Goal: Entertainment & Leisure: Browse casually

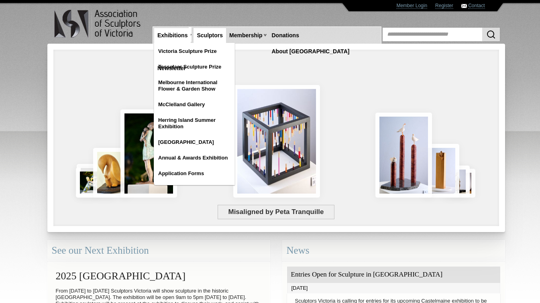
click at [207, 33] on link "Sculptors" at bounding box center [209, 35] width 33 height 15
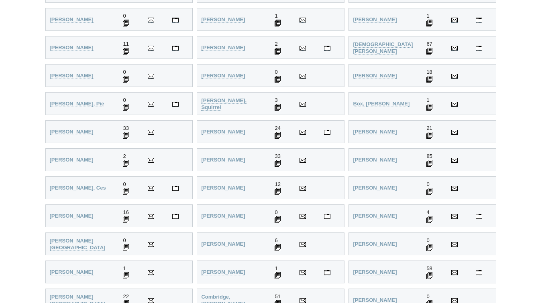
scroll to position [336, 0]
click at [367, 47] on strong "Bishop, John" at bounding box center [383, 47] width 60 height 13
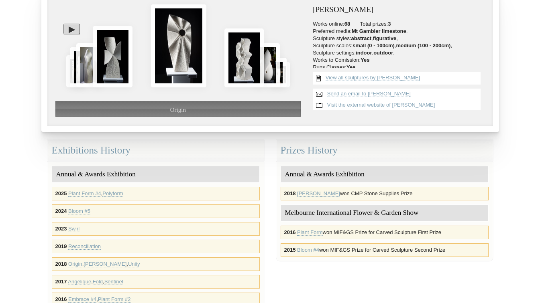
scroll to position [102, 0]
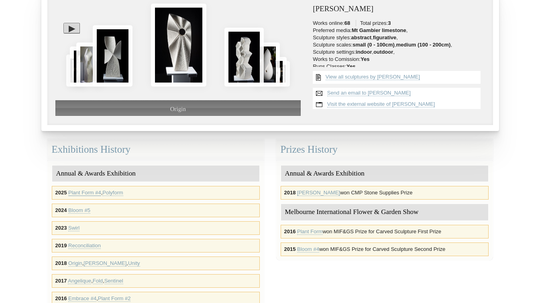
click at [85, 193] on link "Plant Form #4" at bounding box center [84, 193] width 33 height 6
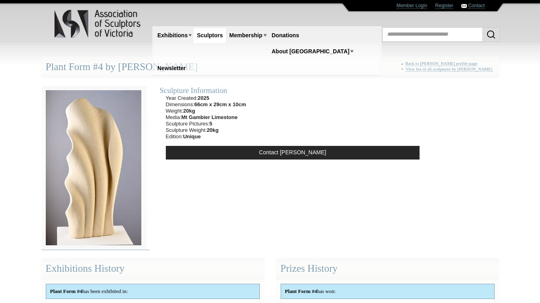
click at [97, 175] on img at bounding box center [93, 168] width 104 height 164
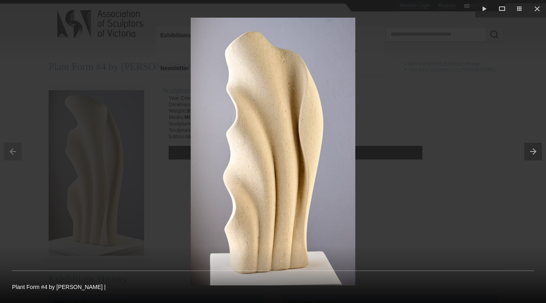
click at [532, 150] on button at bounding box center [535, 152] width 22 height 40
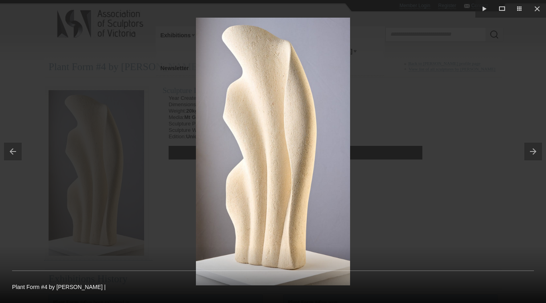
click at [532, 150] on button at bounding box center [535, 152] width 22 height 40
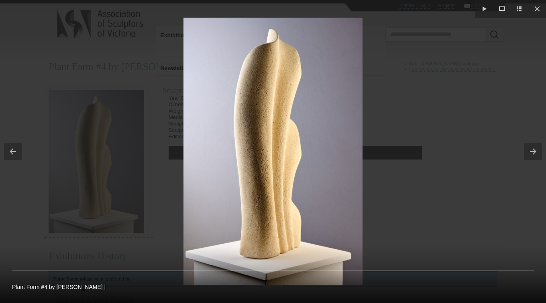
click at [532, 150] on button at bounding box center [535, 152] width 22 height 40
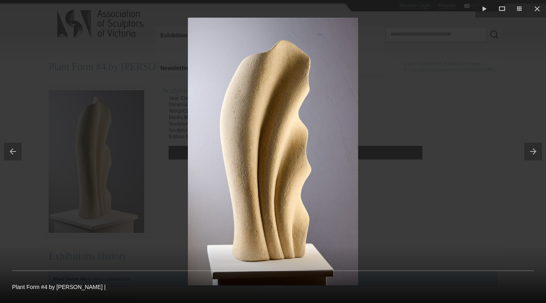
click at [532, 150] on button at bounding box center [535, 152] width 22 height 40
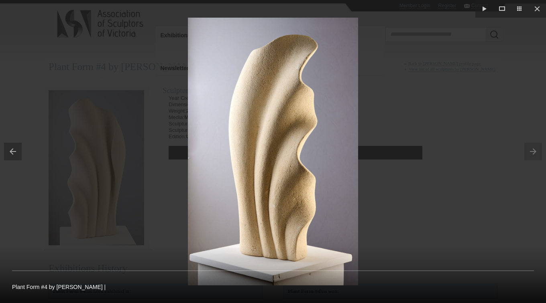
click at [11, 154] on button at bounding box center [11, 152] width 22 height 40
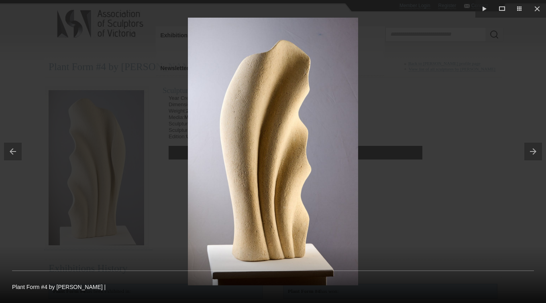
click at [11, 154] on button at bounding box center [11, 152] width 22 height 40
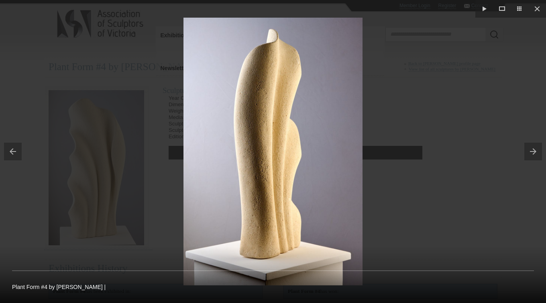
click at [11, 154] on button at bounding box center [11, 152] width 22 height 40
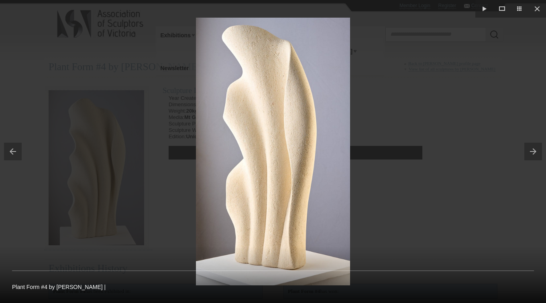
click at [11, 154] on button at bounding box center [11, 152] width 22 height 40
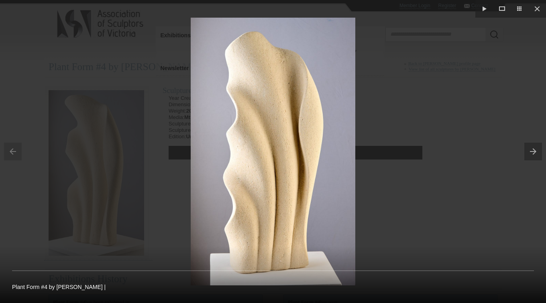
click at [531, 153] on button at bounding box center [535, 152] width 22 height 40
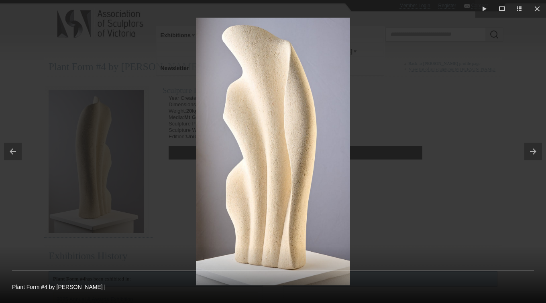
click at [531, 153] on button at bounding box center [535, 152] width 22 height 40
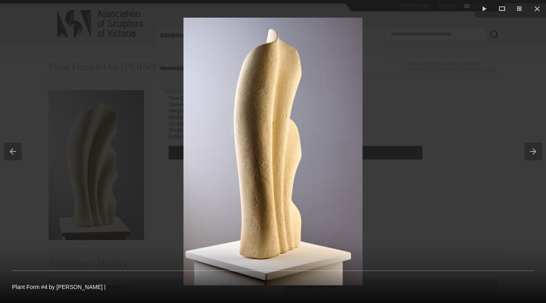
click at [529, 151] on button at bounding box center [535, 152] width 22 height 40
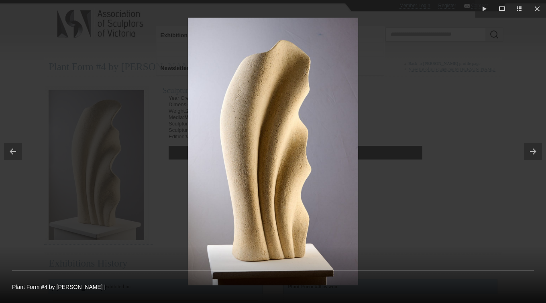
click at [281, 159] on img at bounding box center [273, 152] width 170 height 268
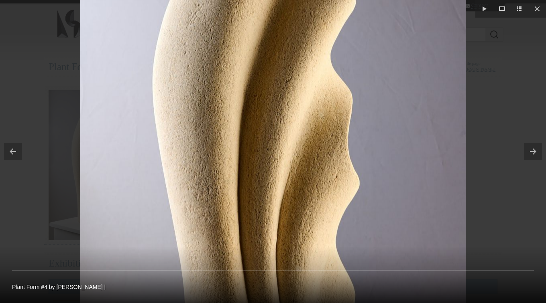
click at [278, 161] on img at bounding box center [272, 142] width 385 height 606
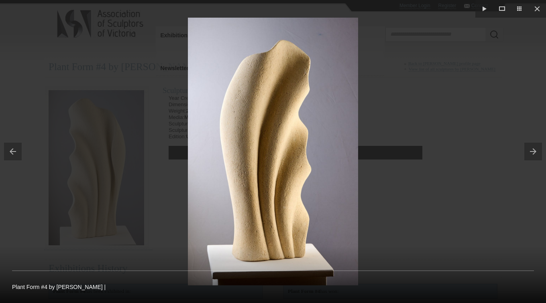
click at [8, 150] on button at bounding box center [11, 152] width 22 height 40
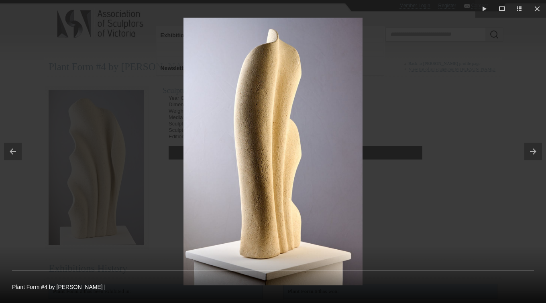
click at [8, 150] on button at bounding box center [11, 152] width 22 height 40
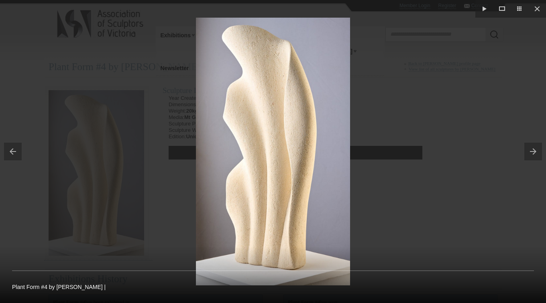
click at [8, 150] on button at bounding box center [11, 152] width 22 height 40
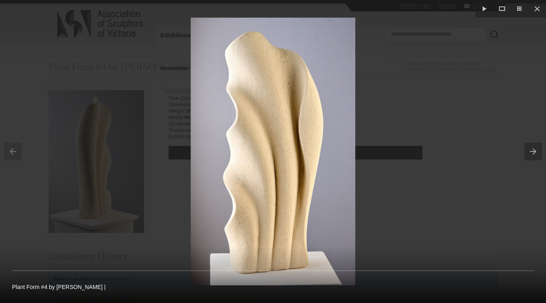
click at [534, 147] on button at bounding box center [535, 152] width 22 height 40
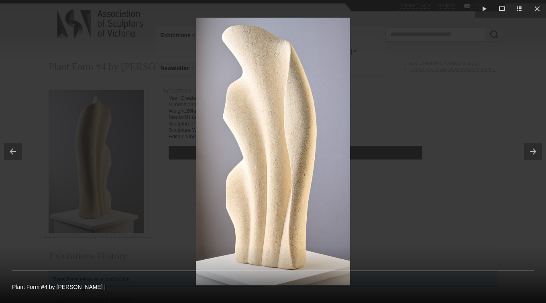
click at [534, 147] on button at bounding box center [535, 152] width 22 height 40
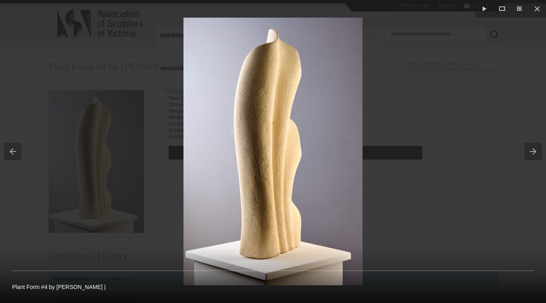
click at [534, 147] on button at bounding box center [535, 152] width 22 height 40
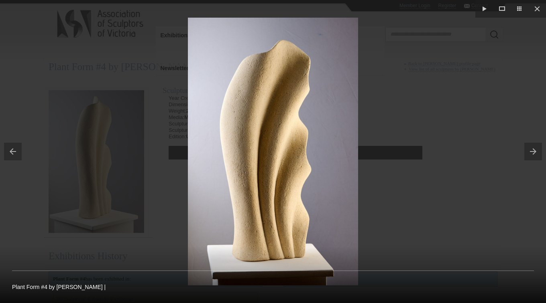
click at [534, 147] on button at bounding box center [535, 152] width 22 height 40
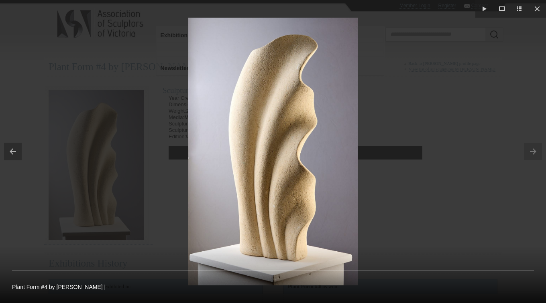
click at [13, 146] on button at bounding box center [11, 152] width 22 height 40
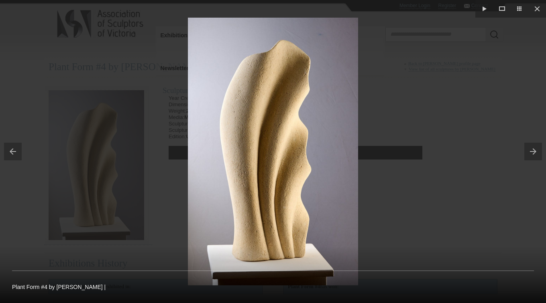
click at [13, 146] on button at bounding box center [11, 152] width 22 height 40
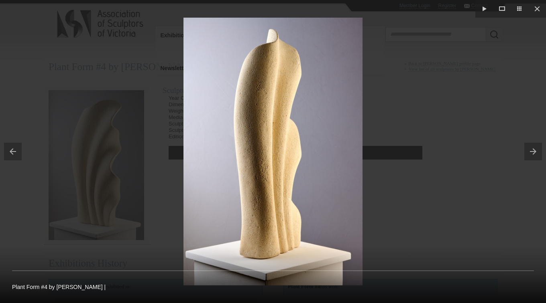
click at [13, 146] on button at bounding box center [11, 152] width 22 height 40
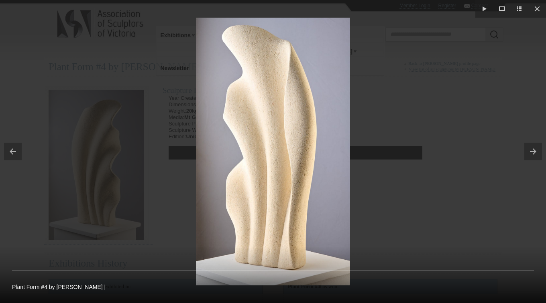
click at [13, 146] on button at bounding box center [11, 152] width 22 height 40
